Goal: Transaction & Acquisition: Obtain resource

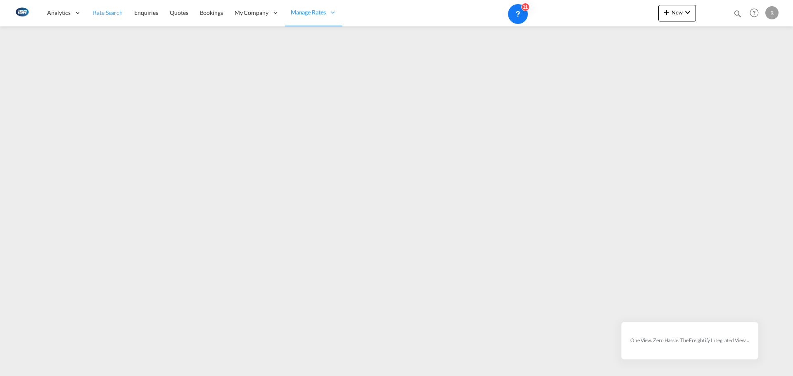
click at [95, 13] on span "Rate Search" at bounding box center [108, 12] width 30 height 7
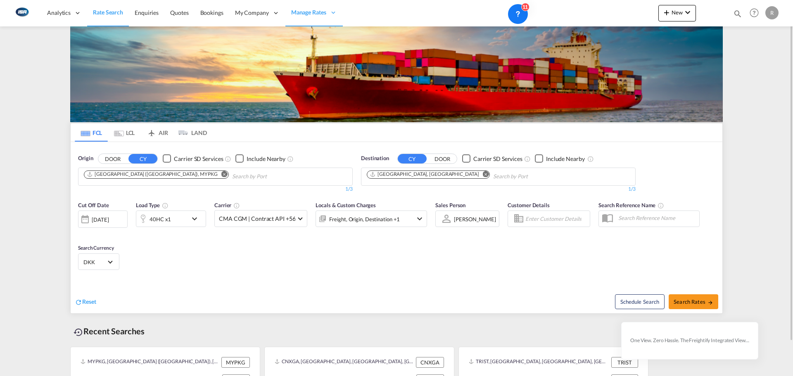
click at [130, 134] on md-tab-item "LCL" at bounding box center [124, 133] width 33 height 18
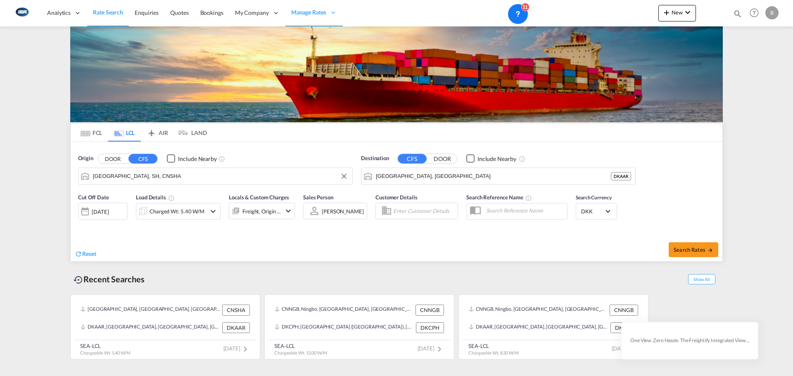
click at [198, 178] on input "[GEOGRAPHIC_DATA], SH, CNSHA" at bounding box center [220, 176] width 255 height 12
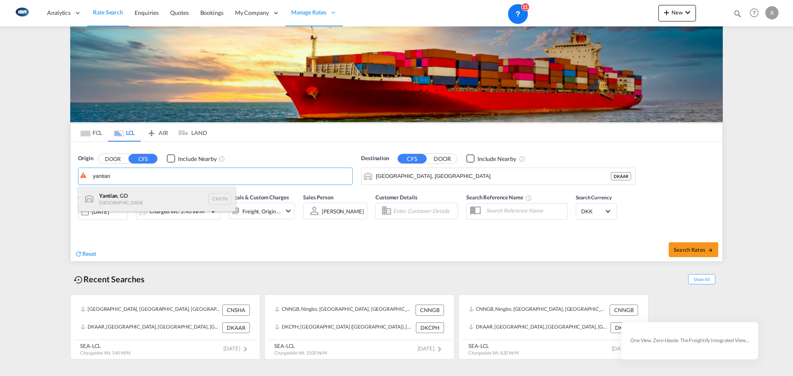
click at [117, 195] on div "Yantian , GD China CNYTN" at bounding box center [157, 199] width 157 height 25
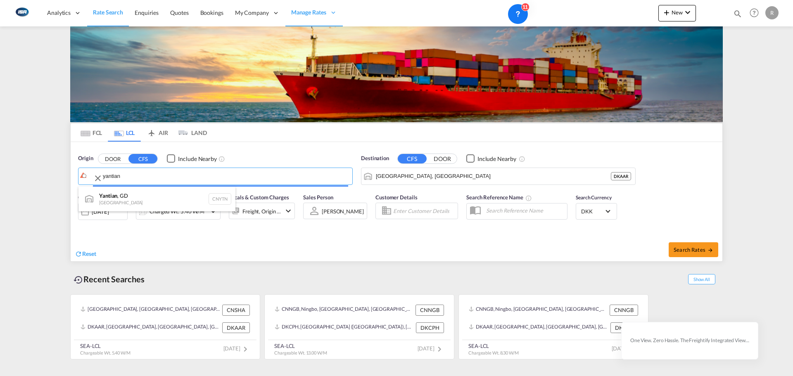
type input "Yantian, GD, CNYTN"
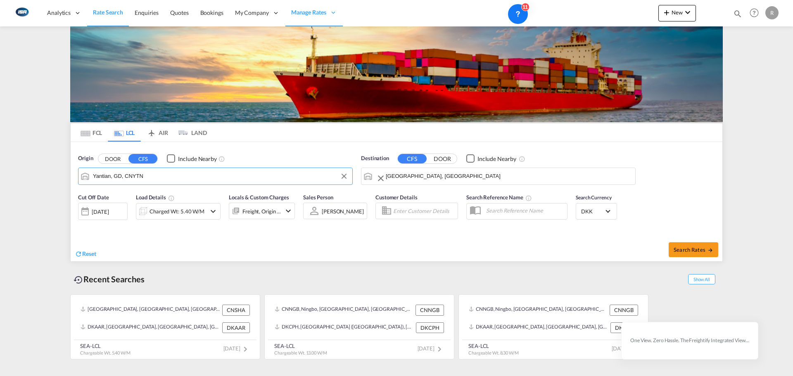
click at [425, 176] on input "[GEOGRAPHIC_DATA], [GEOGRAPHIC_DATA]" at bounding box center [508, 176] width 245 height 12
click at [188, 207] on div "Charged Wt: 5.40 W/M" at bounding box center [177, 212] width 55 height 12
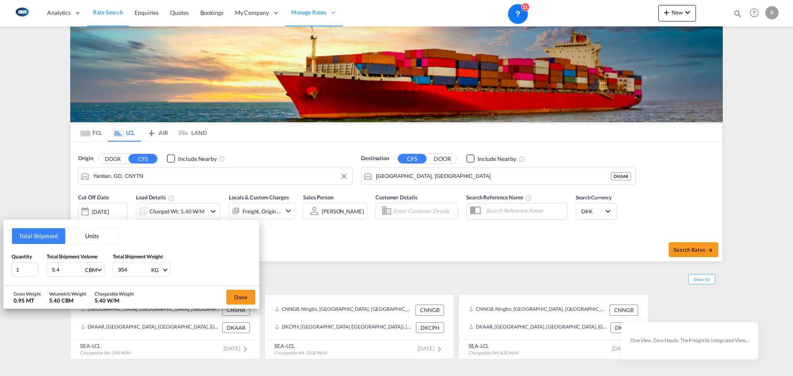
drag, startPoint x: 63, startPoint y: 270, endPoint x: 6, endPoint y: 278, distance: 58.0
click at [10, 276] on div "Total Shipment Units Quantity 1 Total Shipment Volume 5.4 CBM CBM CFT Total Shi…" at bounding box center [131, 253] width 256 height 66
type input "13.6"
click at [241, 297] on button "Done" at bounding box center [240, 297] width 29 height 15
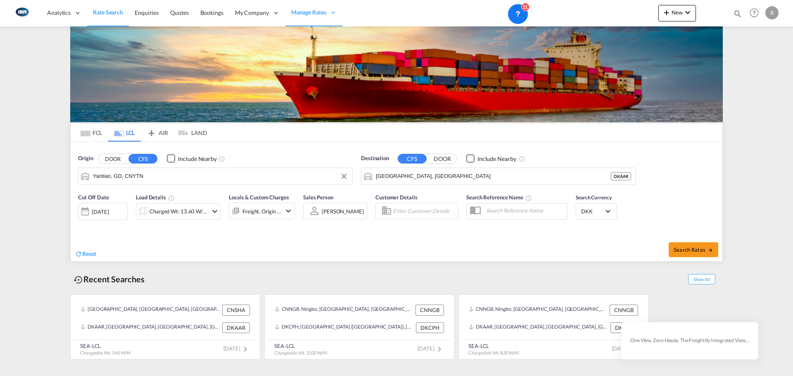
click at [126, 208] on div "[DATE]" at bounding box center [103, 211] width 50 height 17
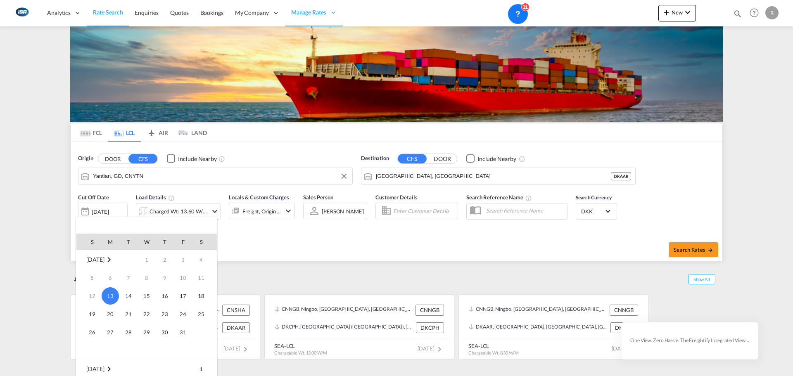
click at [113, 211] on div at bounding box center [396, 188] width 793 height 376
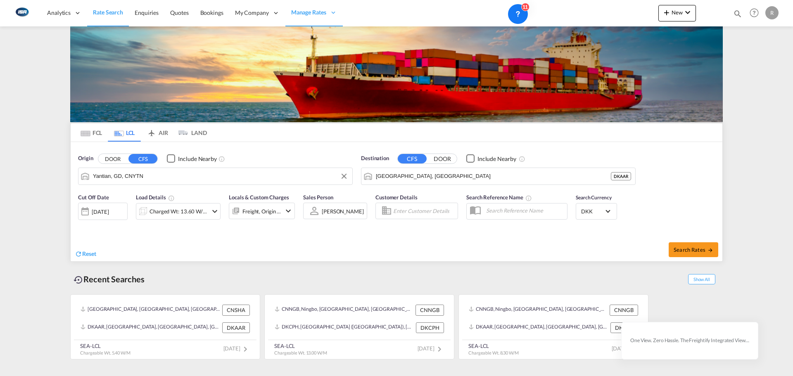
click at [99, 201] on div "Cut Off Date [DATE] [DATE]" at bounding box center [103, 209] width 50 height 33
click at [105, 210] on div "[DATE]" at bounding box center [100, 211] width 17 height 7
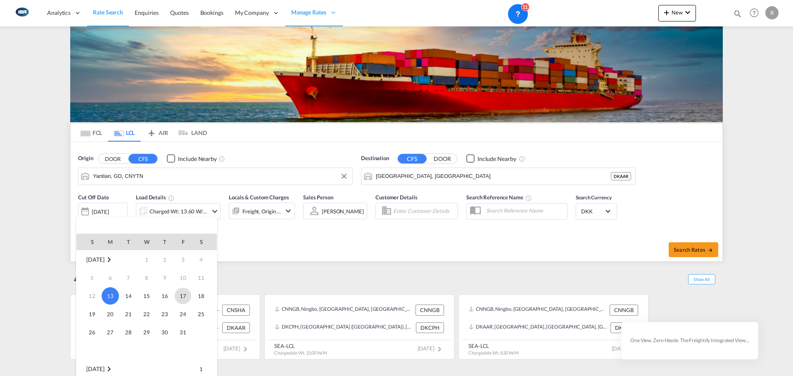
click at [183, 299] on span "17" at bounding box center [183, 296] width 17 height 17
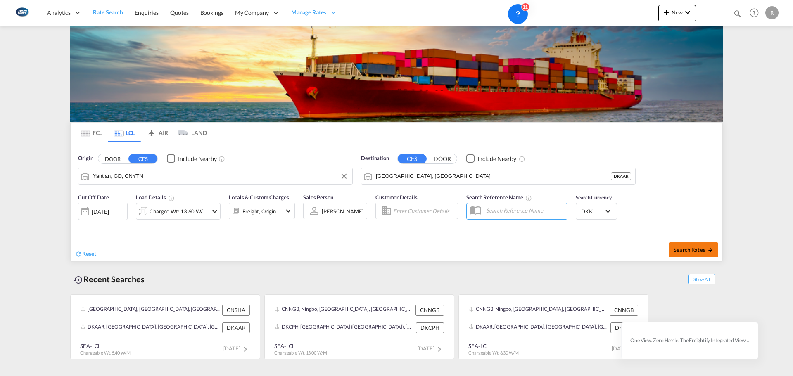
click at [691, 249] on span "Search Rates" at bounding box center [694, 250] width 40 height 7
type input "CNYTN to DKAAR / [DATE]"
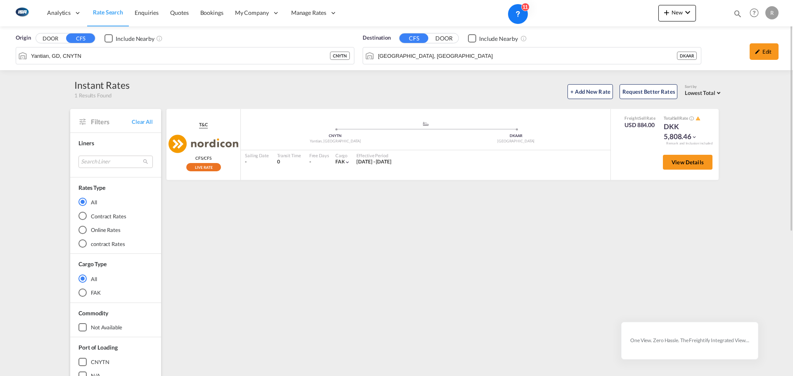
click at [315, 237] on div "T&C Nordicon CFS/CFS added by you .a{fill:#aaa8ad;} .a{fill:#aaa8ad;} [PERSON_N…" at bounding box center [444, 357] width 558 height 496
